Goal: Find specific page/section: Find specific page/section

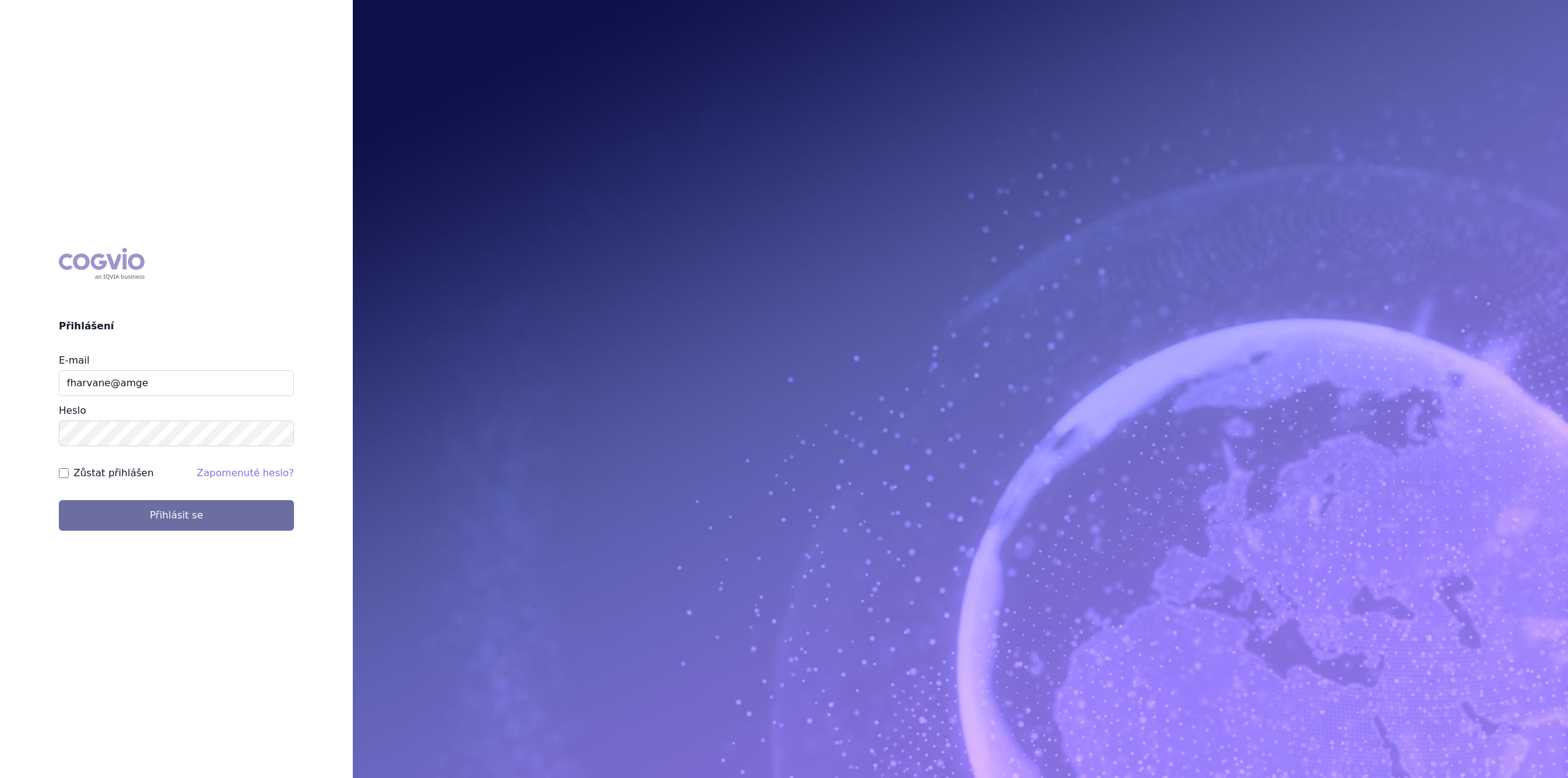
type input "fharvane@amgen.com"
click at [140, 510] on button "Přihlásit se" at bounding box center [176, 516] width 235 height 31
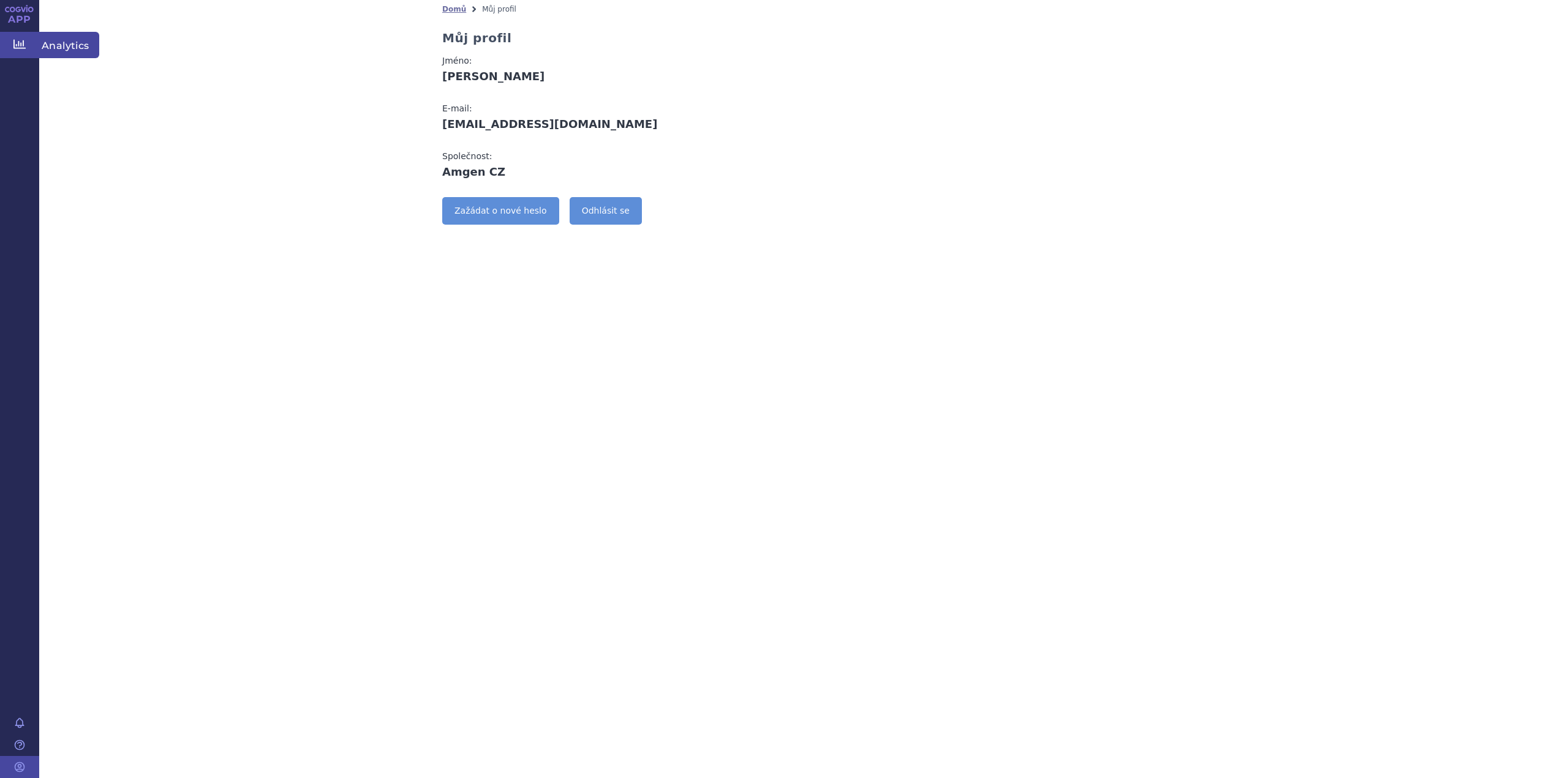
click at [16, 41] on icon at bounding box center [19, 44] width 12 height 12
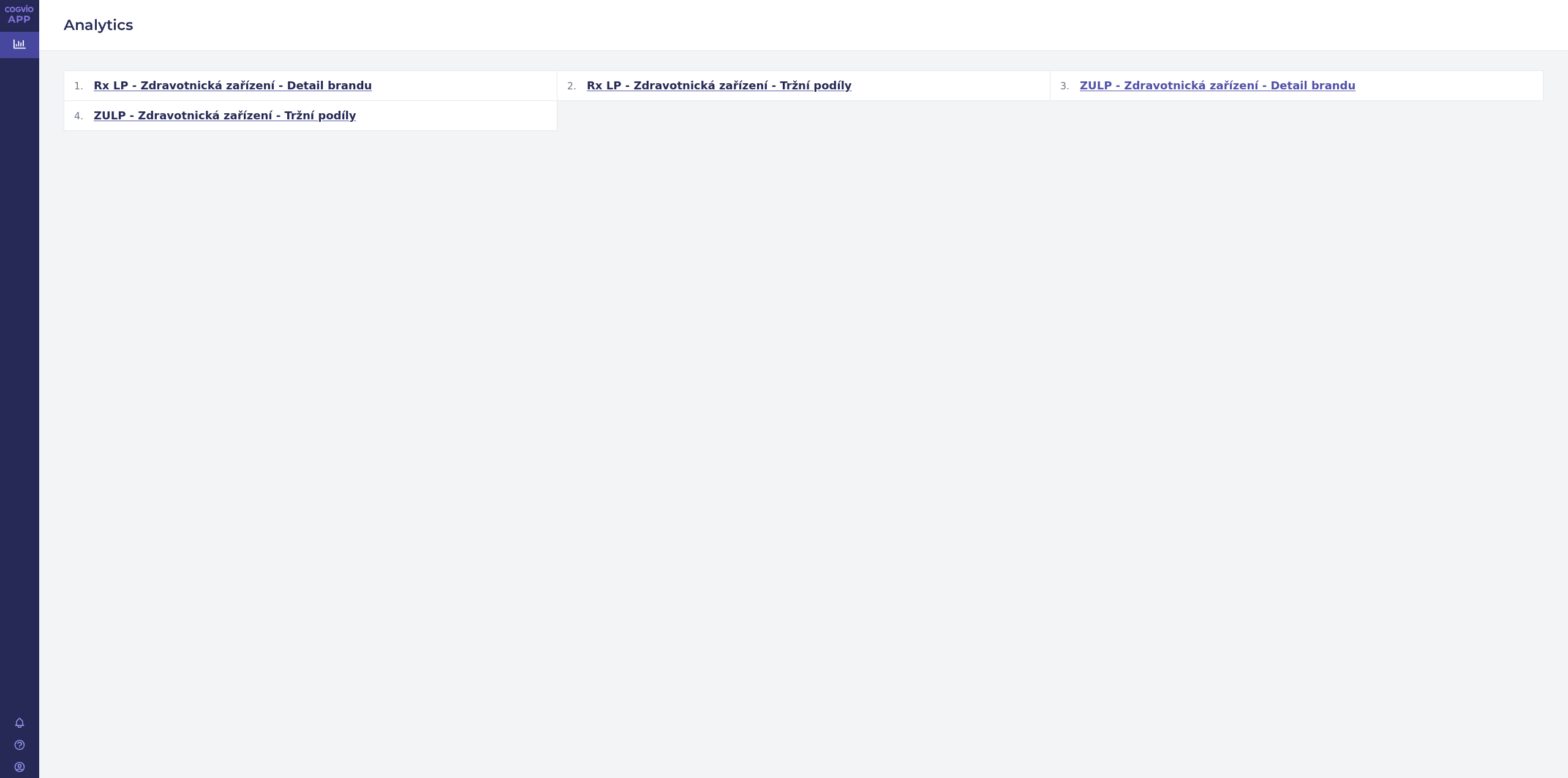
click at [1262, 82] on span "ZULP - Zdravotnická zařízení - Detail brandu" at bounding box center [1218, 86] width 276 height 15
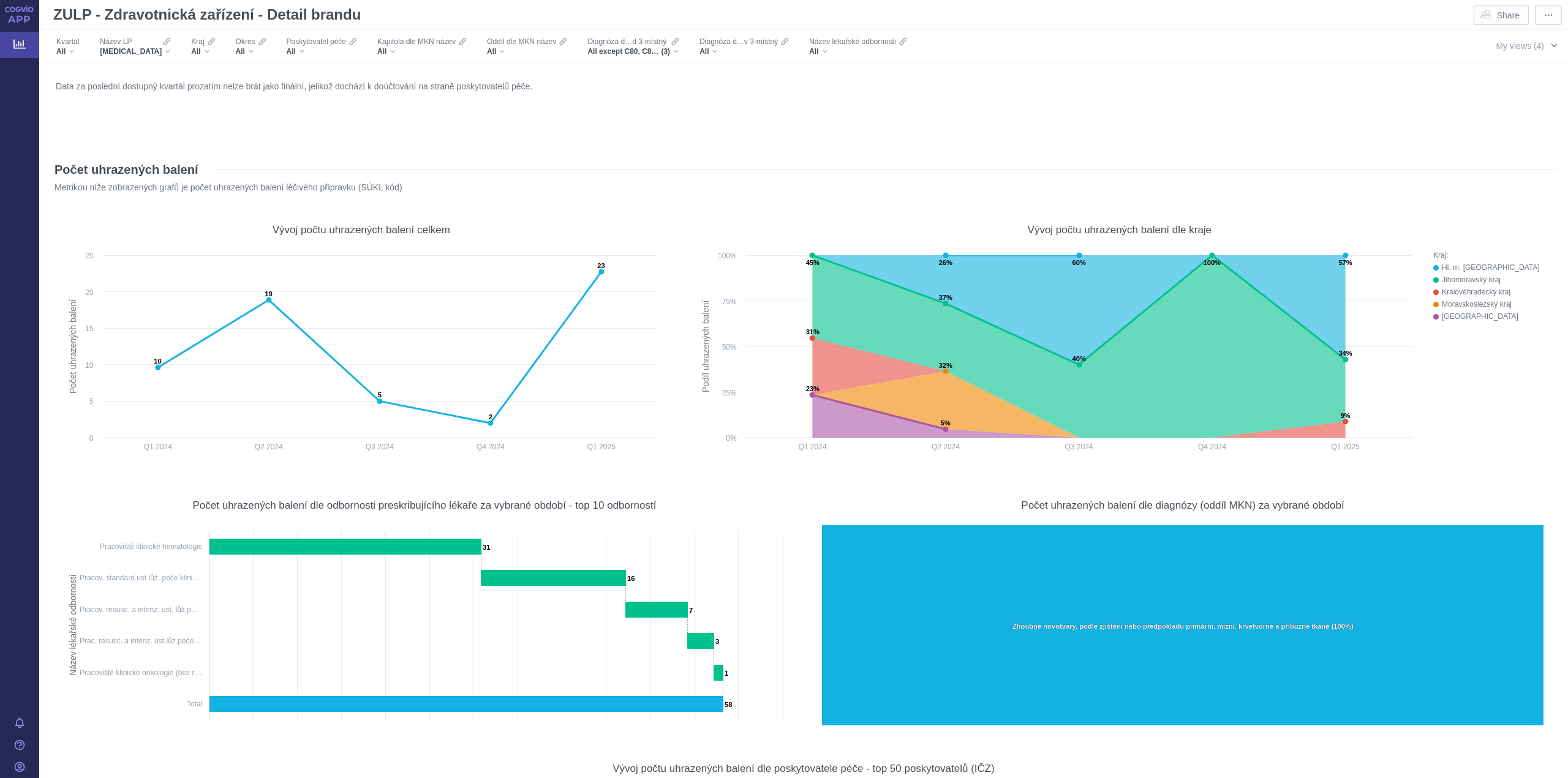
click at [1549, 46] on span "button" at bounding box center [1553, 45] width 10 height 10
click at [144, 52] on div "BESPONSA" at bounding box center [135, 51] width 70 height 10
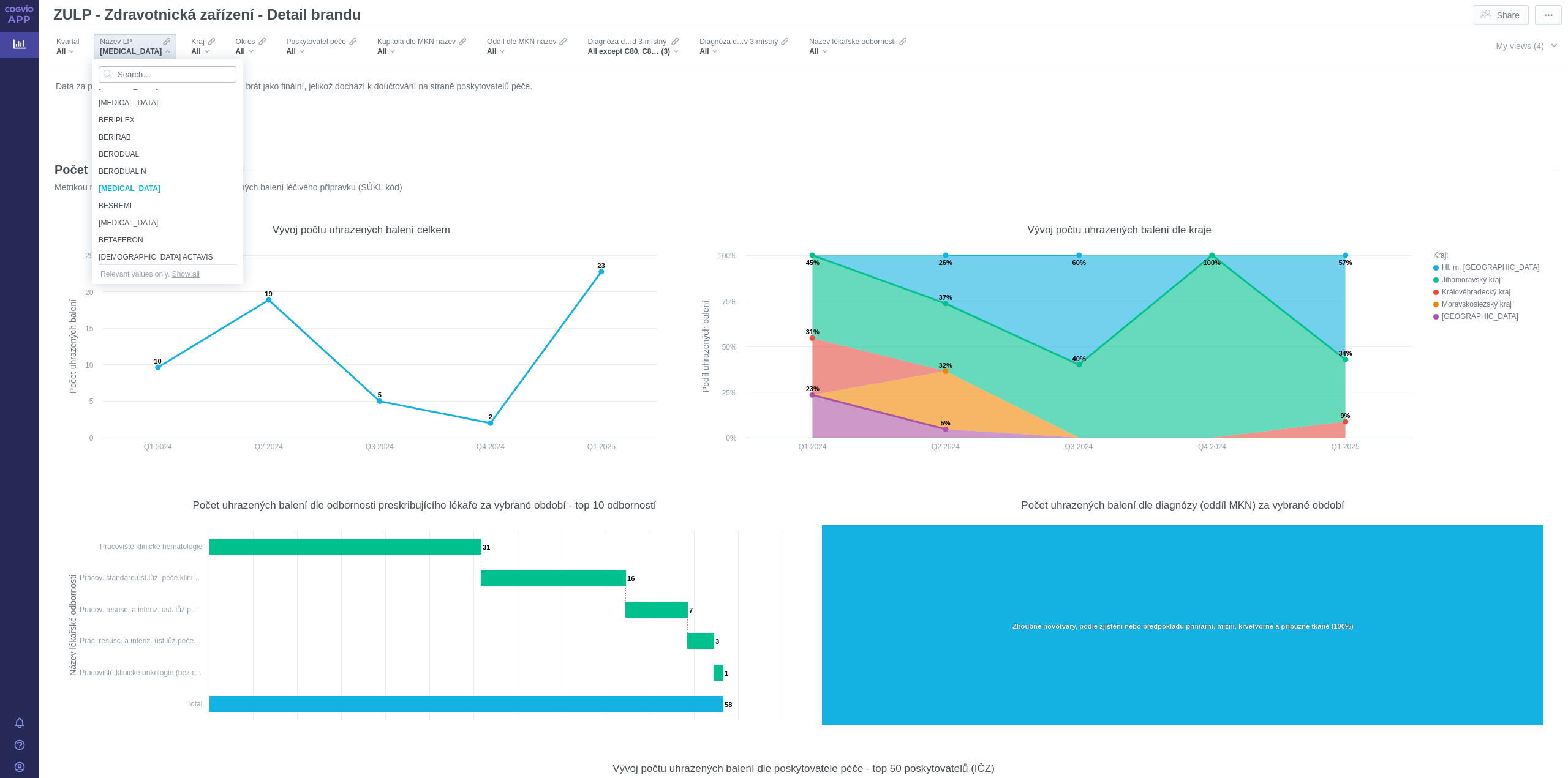
scroll to position [2563, 0]
click at [152, 74] on input "Search attribute values" at bounding box center [167, 74] width 138 height 17
type input "lumyk"
drag, startPoint x: 112, startPoint y: 95, endPoint x: 105, endPoint y: 94, distance: 7.1
click at [112, 97] on span "LUMYKRAS" at bounding box center [167, 98] width 138 height 13
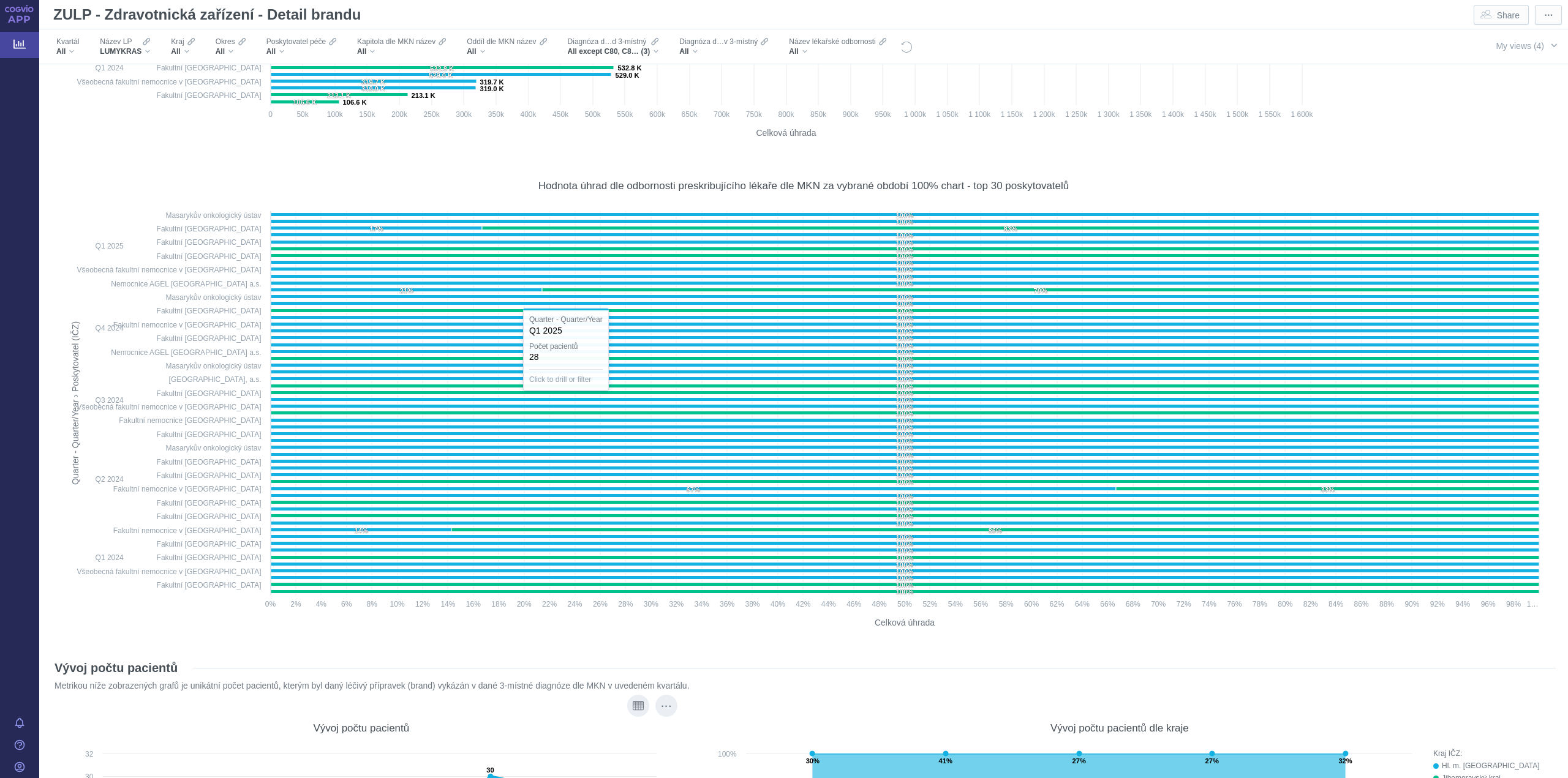
scroll to position [11510, 0]
